Goal: Task Accomplishment & Management: Complete application form

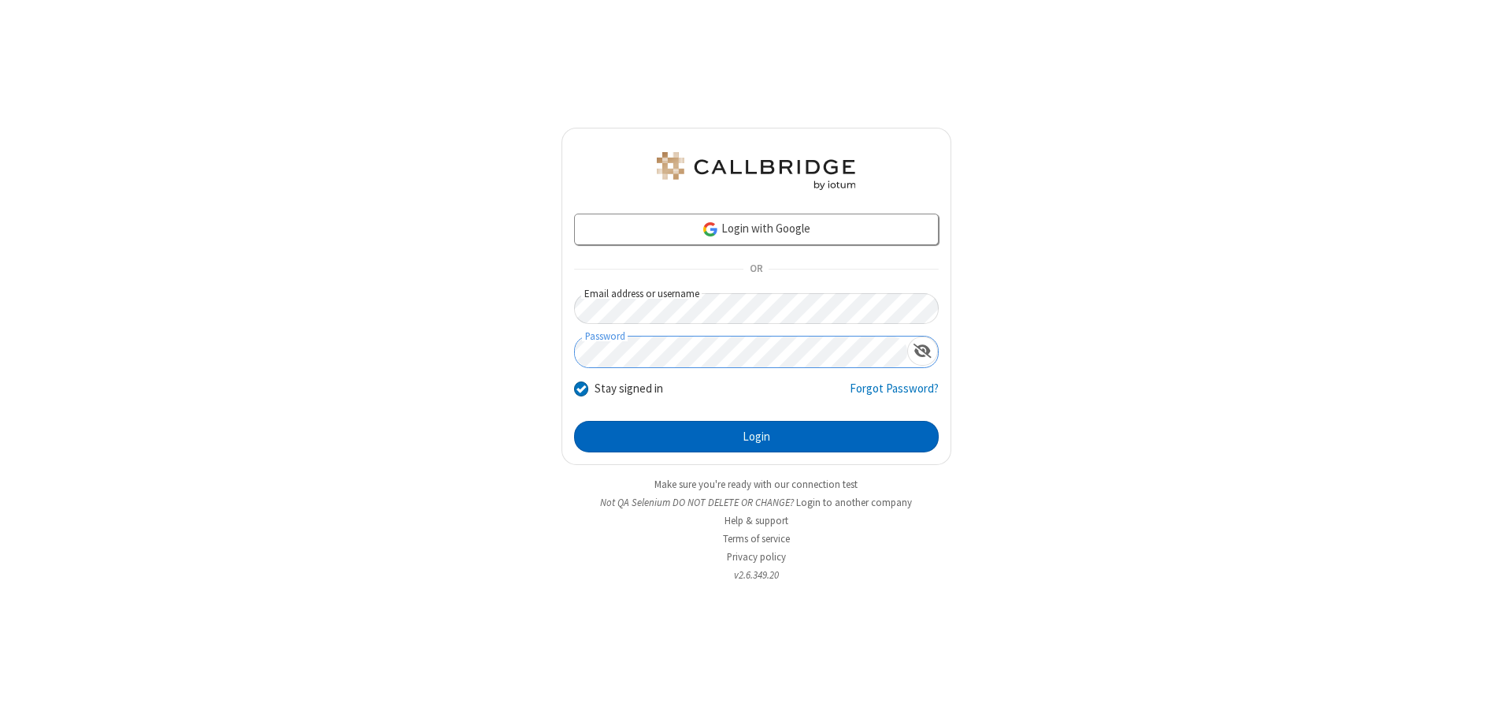
click at [756, 436] on button "Login" at bounding box center [756, 437] width 365 height 32
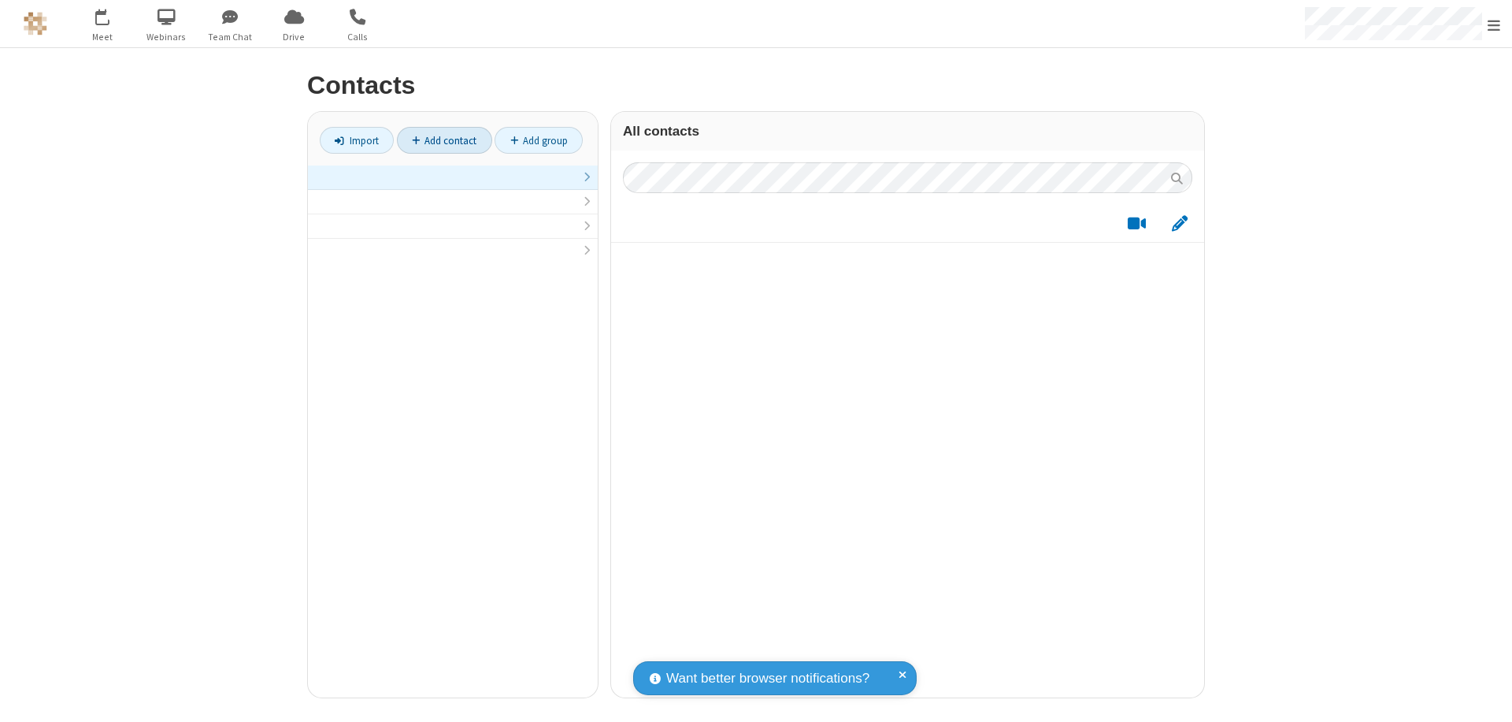
click at [453, 186] on link at bounding box center [453, 177] width 290 height 24
click at [444, 140] on link "Add contact" at bounding box center [444, 140] width 95 height 27
